Goal: Task Accomplishment & Management: Use online tool/utility

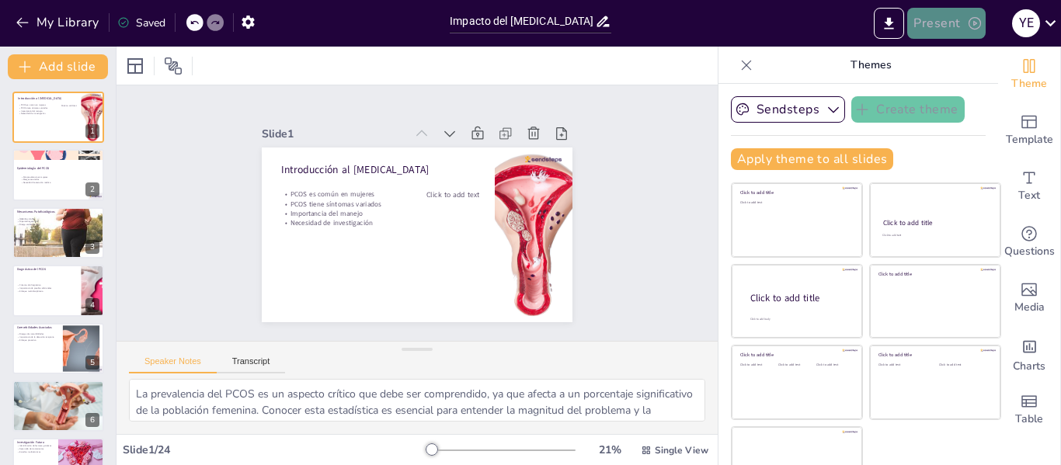
click at [940, 26] on button "Present" at bounding box center [946, 23] width 78 height 31
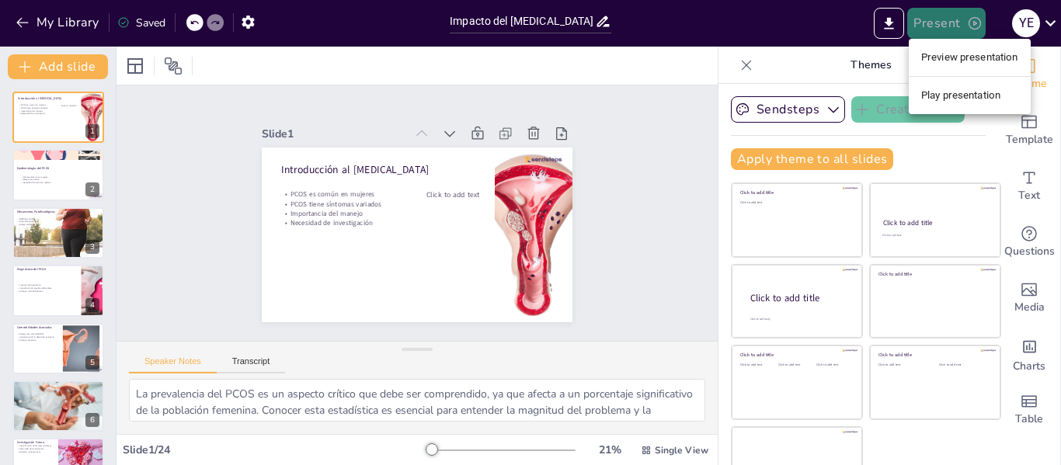
click at [940, 26] on div at bounding box center [530, 232] width 1061 height 465
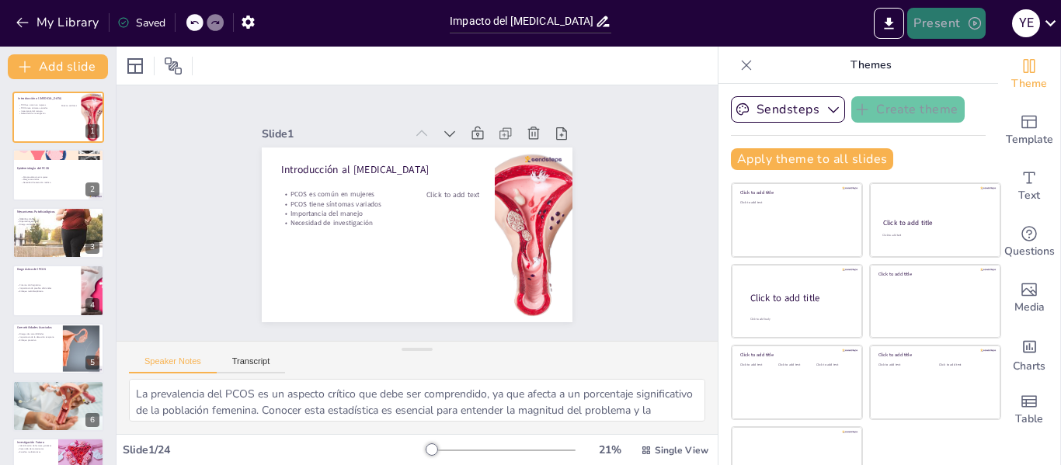
click at [938, 26] on button "Present" at bounding box center [946, 23] width 78 height 31
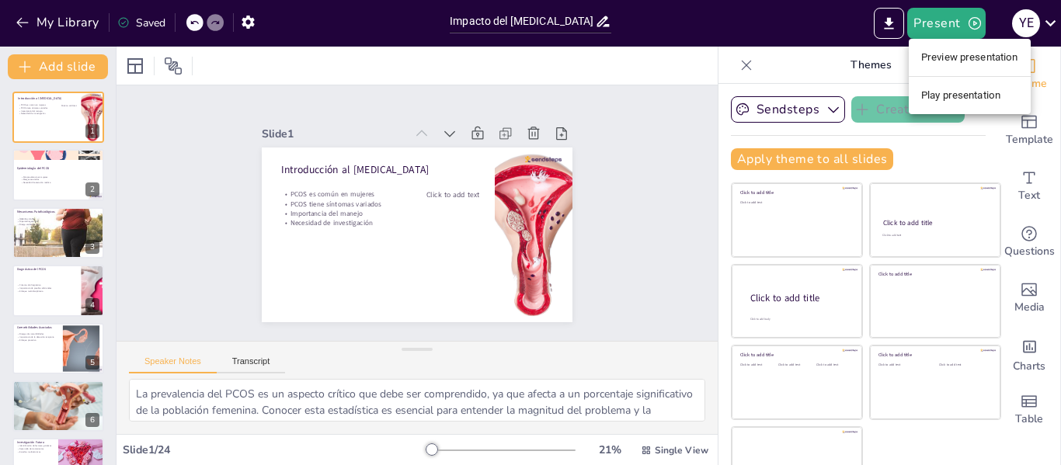
click at [954, 50] on li "Preview presentation" at bounding box center [970, 57] width 122 height 25
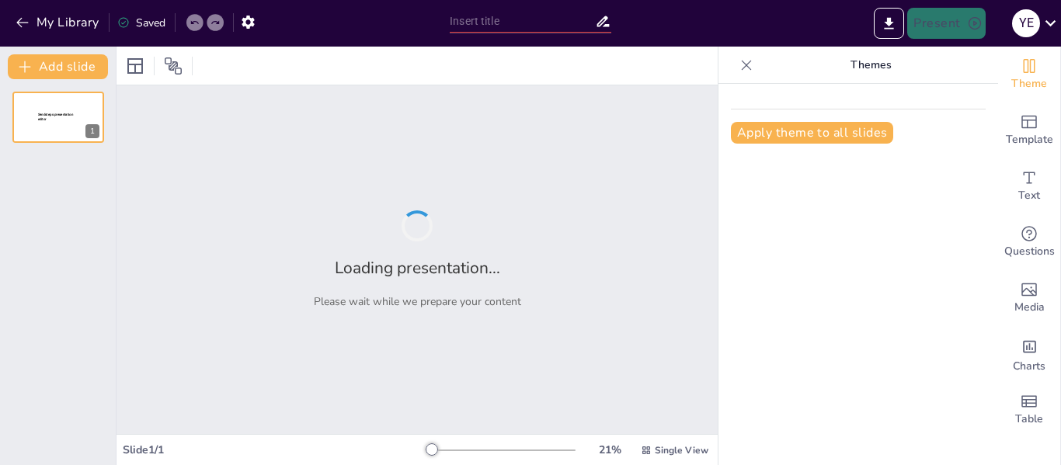
type input "Impacto del [MEDICAL_DATA] en la Salud Cardiometabólica"
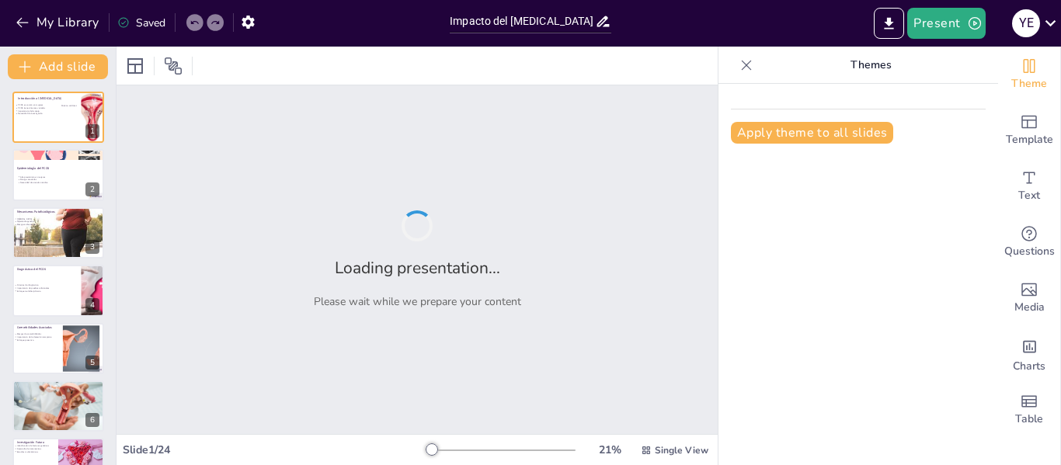
checkbox input "true"
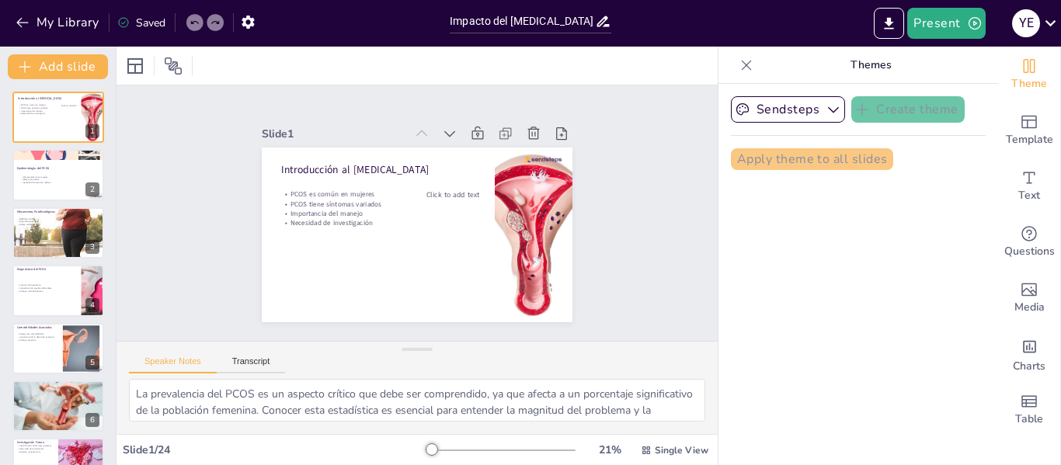
checkbox input "true"
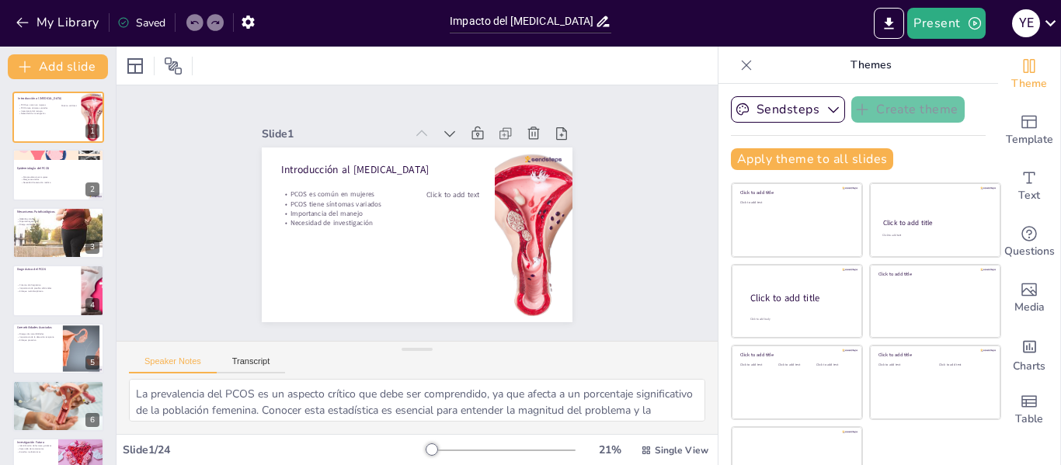
checkbox input "true"
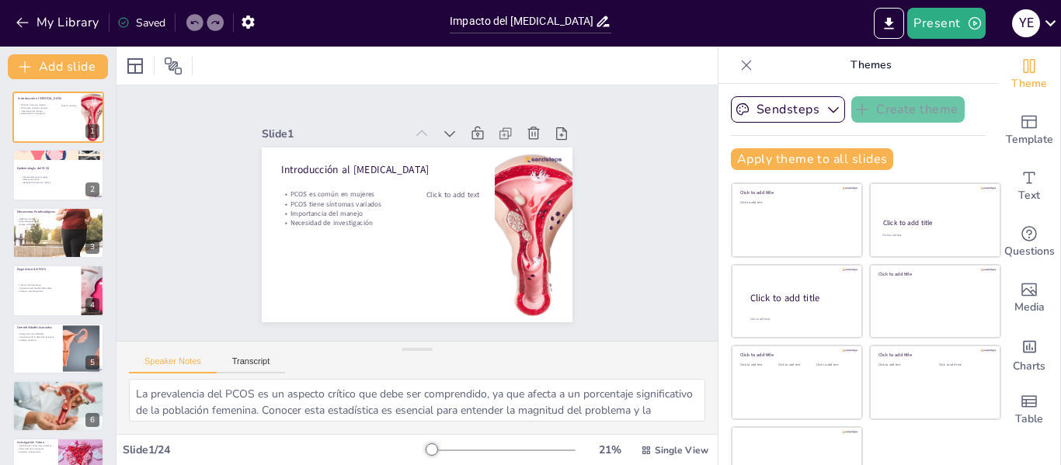
checkbox input "true"
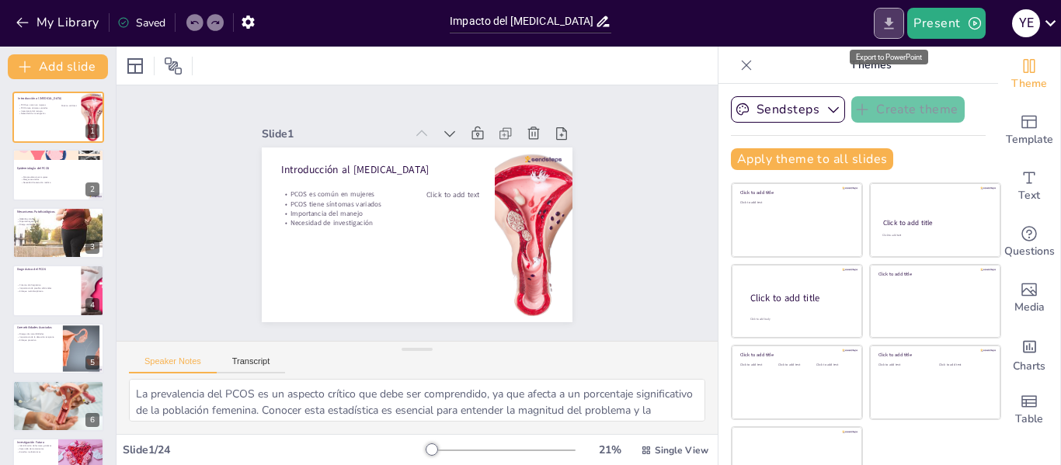
click at [879, 19] on button "Export to PowerPoint" at bounding box center [889, 23] width 30 height 31
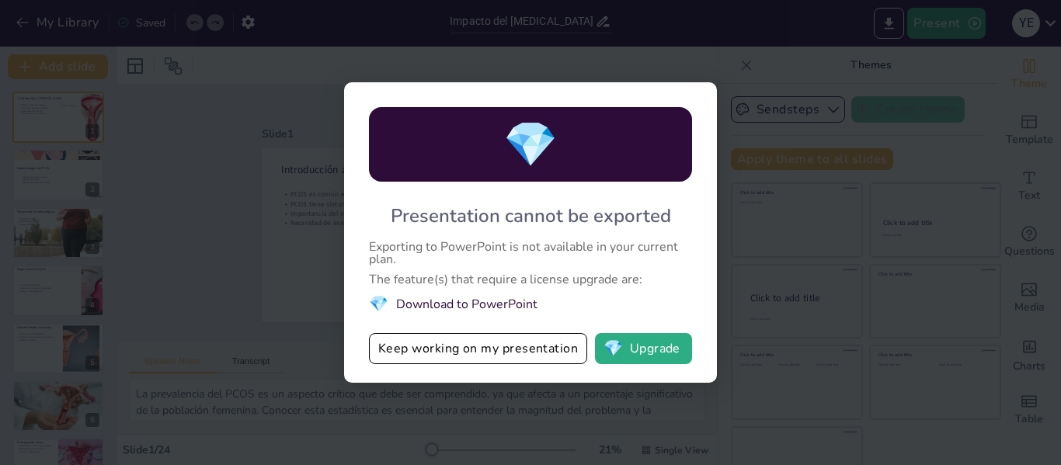
click at [738, 183] on div "💎 Presentation cannot be exported Exporting to PowerPoint is not available in y…" at bounding box center [530, 232] width 1061 height 465
click at [703, 68] on div "💎 Presentation cannot be exported Exporting to PowerPoint is not available in y…" at bounding box center [530, 232] width 1061 height 465
click at [502, 340] on button "Keep working on my presentation" at bounding box center [478, 348] width 218 height 31
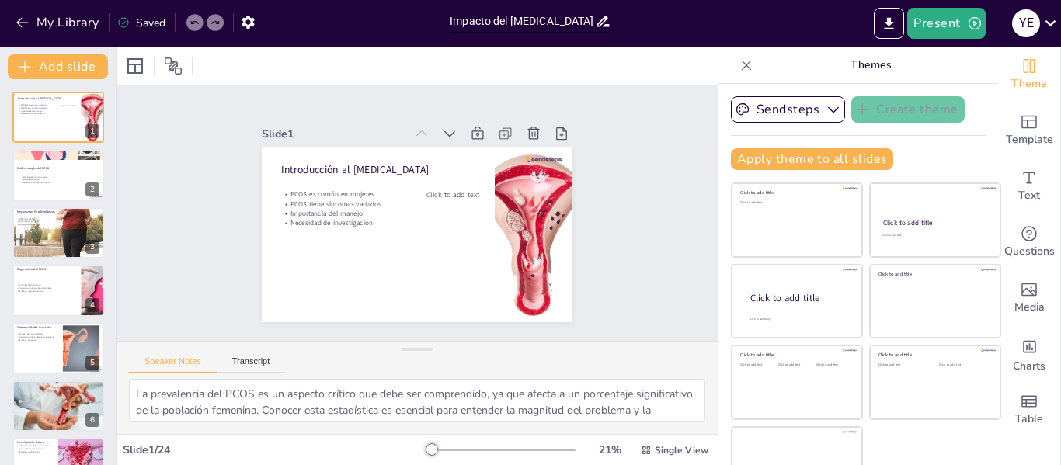
click at [153, 25] on div "Saved" at bounding box center [141, 23] width 48 height 15
click at [152, 24] on div "Saved" at bounding box center [141, 23] width 48 height 15
click at [254, 26] on icon "button" at bounding box center [248, 22] width 16 height 16
